Goal: Transaction & Acquisition: Purchase product/service

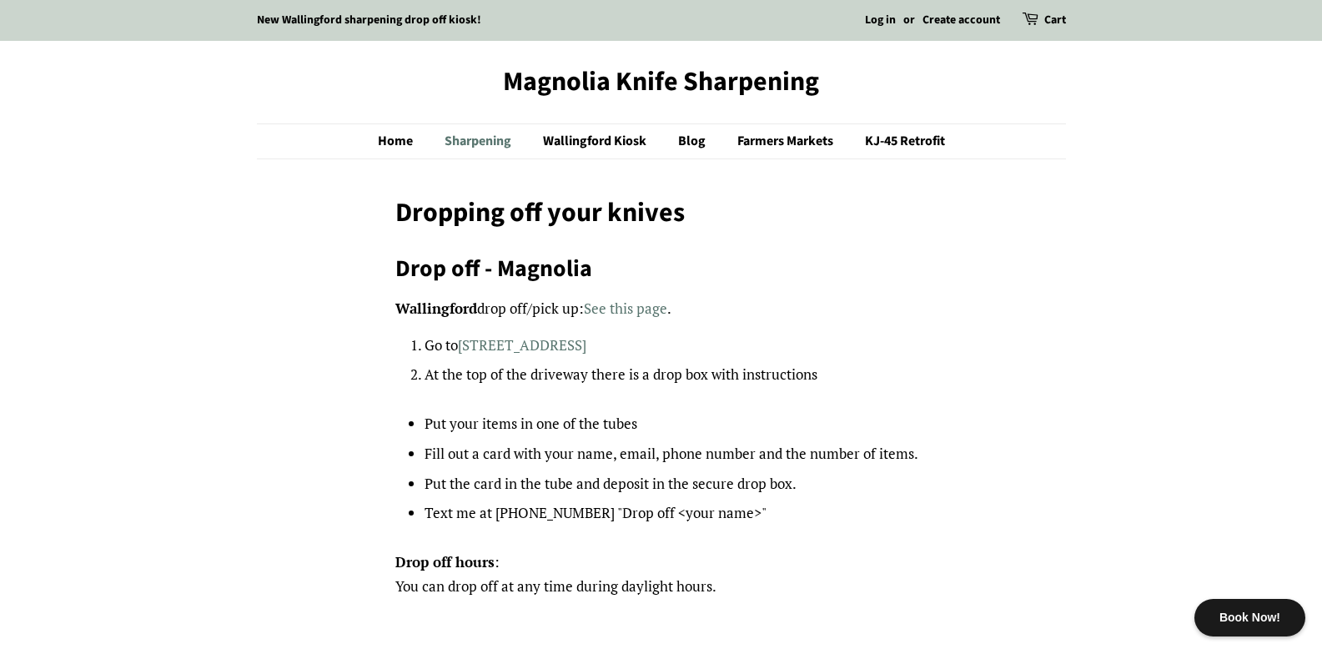
click at [488, 147] on link "Sharpening" at bounding box center [480, 141] width 96 height 34
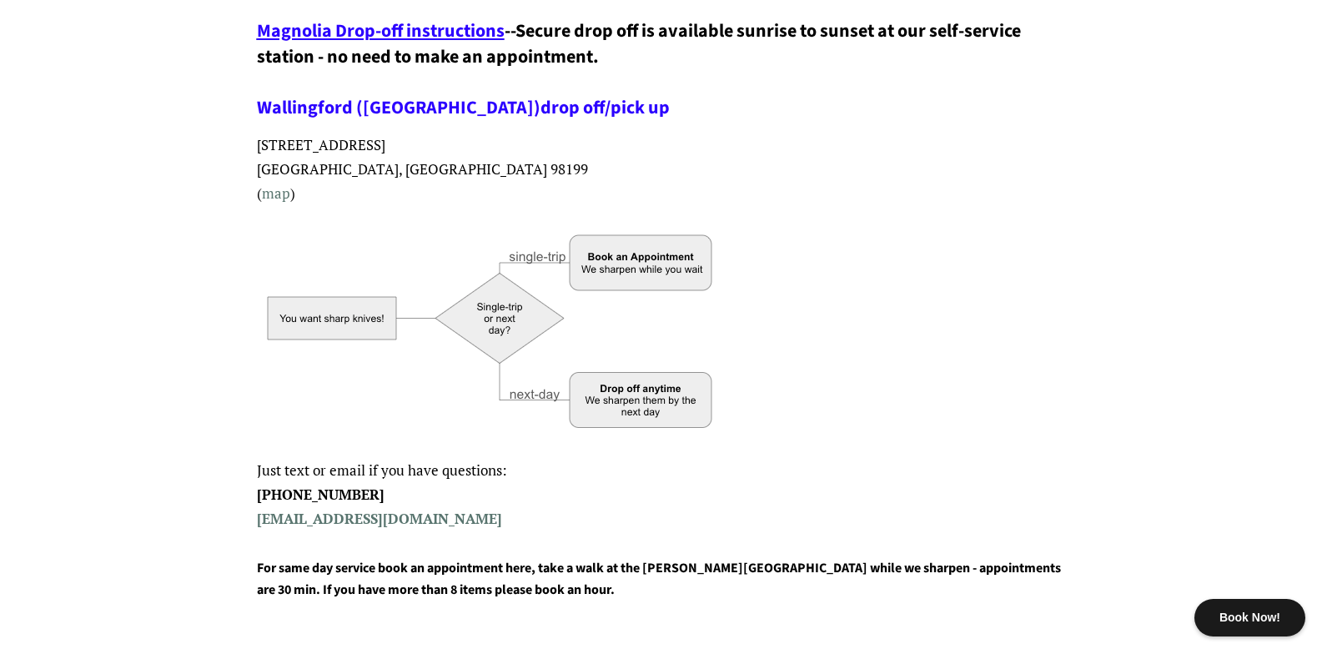
scroll to position [250, 0]
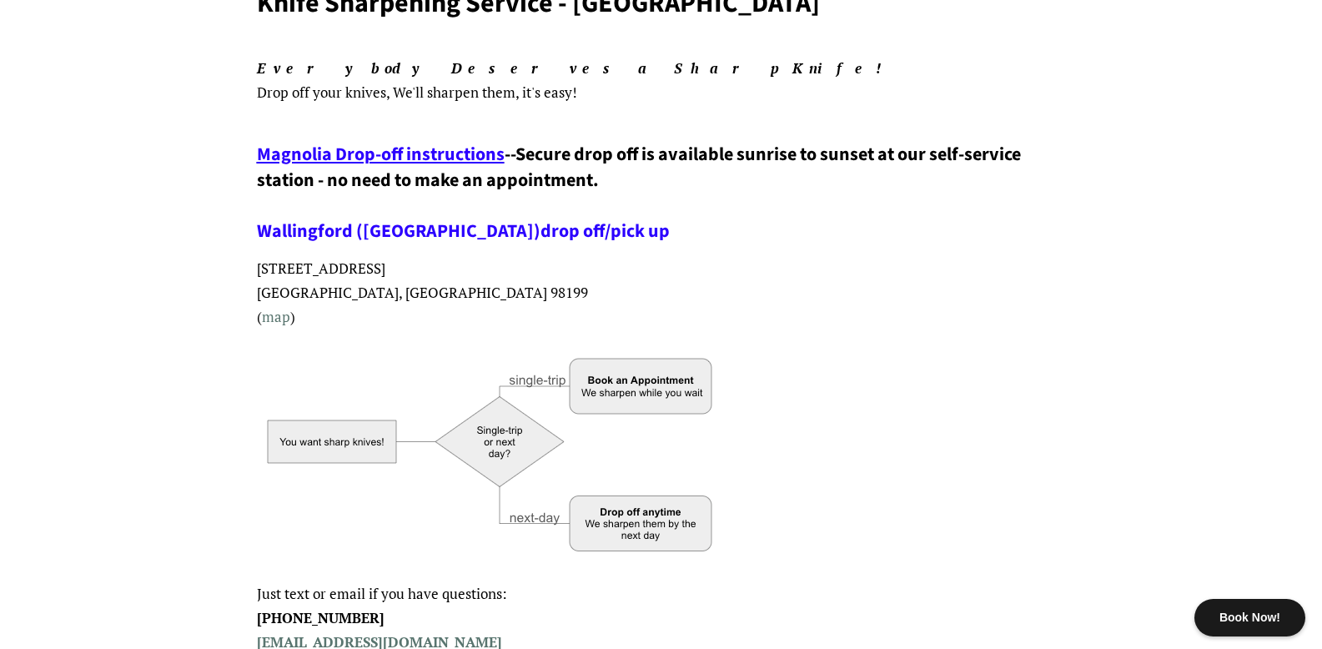
click at [369, 156] on span "Magnolia Drop-off instructions" at bounding box center [381, 154] width 248 height 27
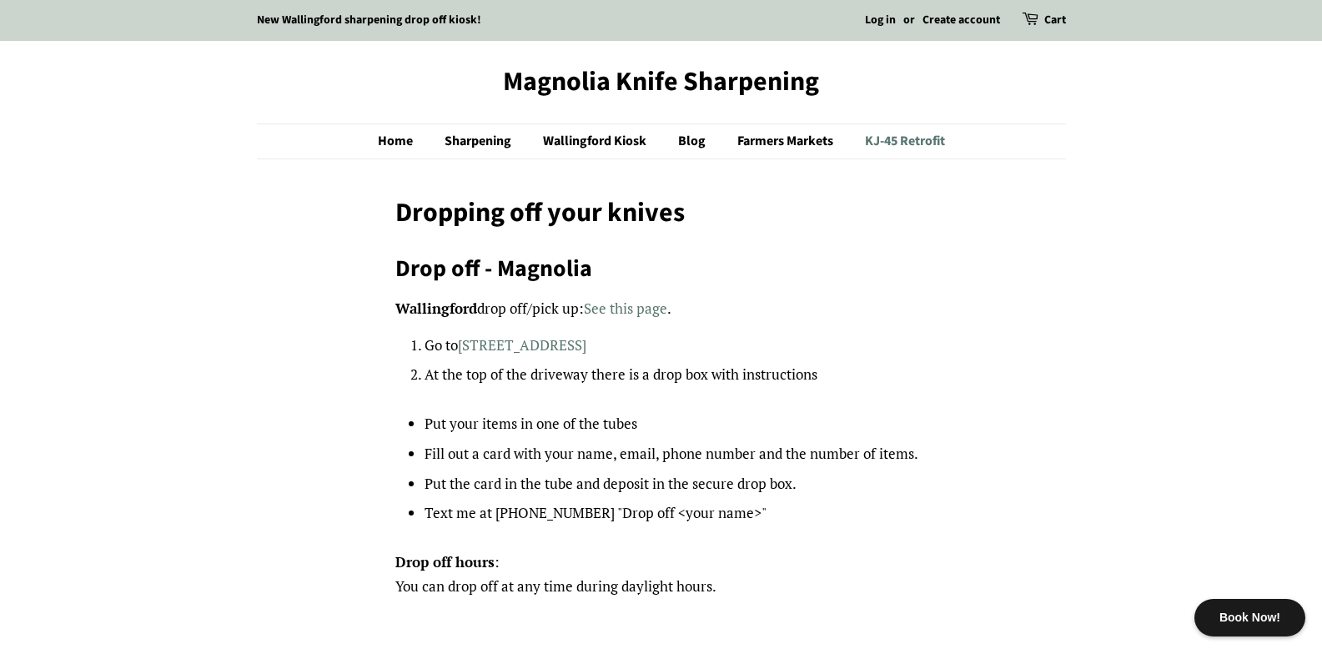
click at [908, 142] on link "KJ-45 Retrofit" at bounding box center [898, 141] width 93 height 34
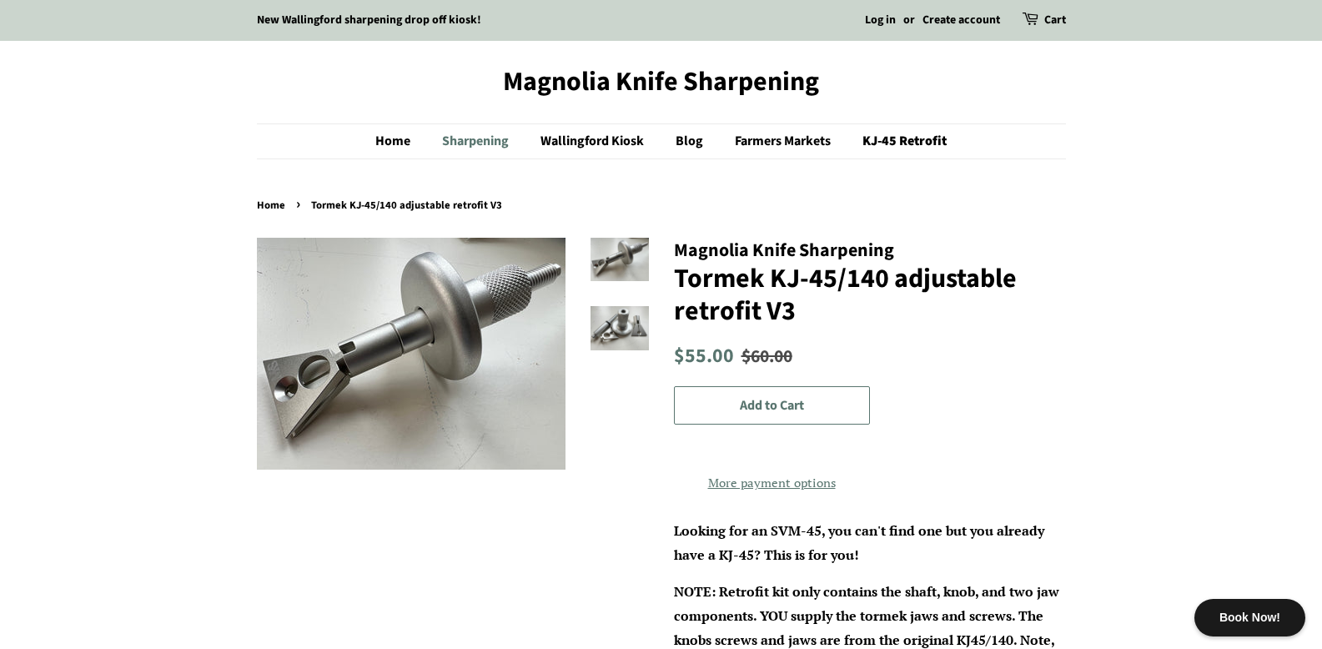
click at [481, 144] on link "Sharpening" at bounding box center [477, 141] width 96 height 34
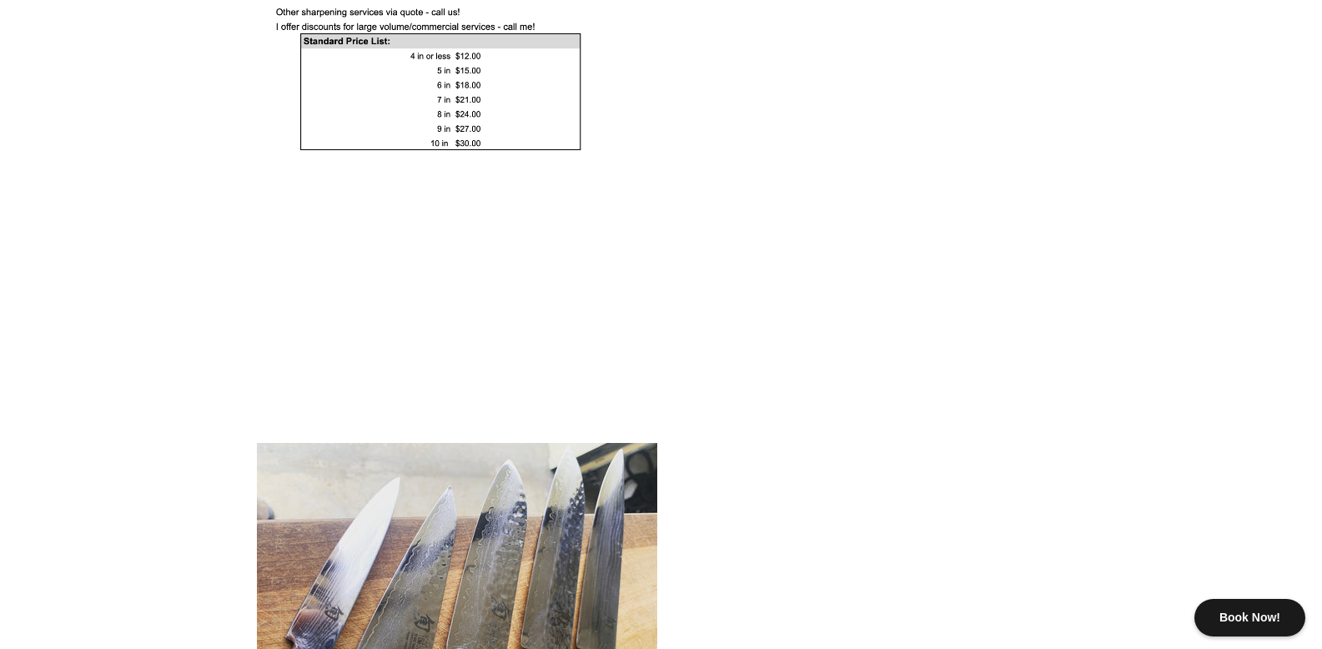
scroll to position [1918, 0]
